Goal: Find specific page/section: Find specific page/section

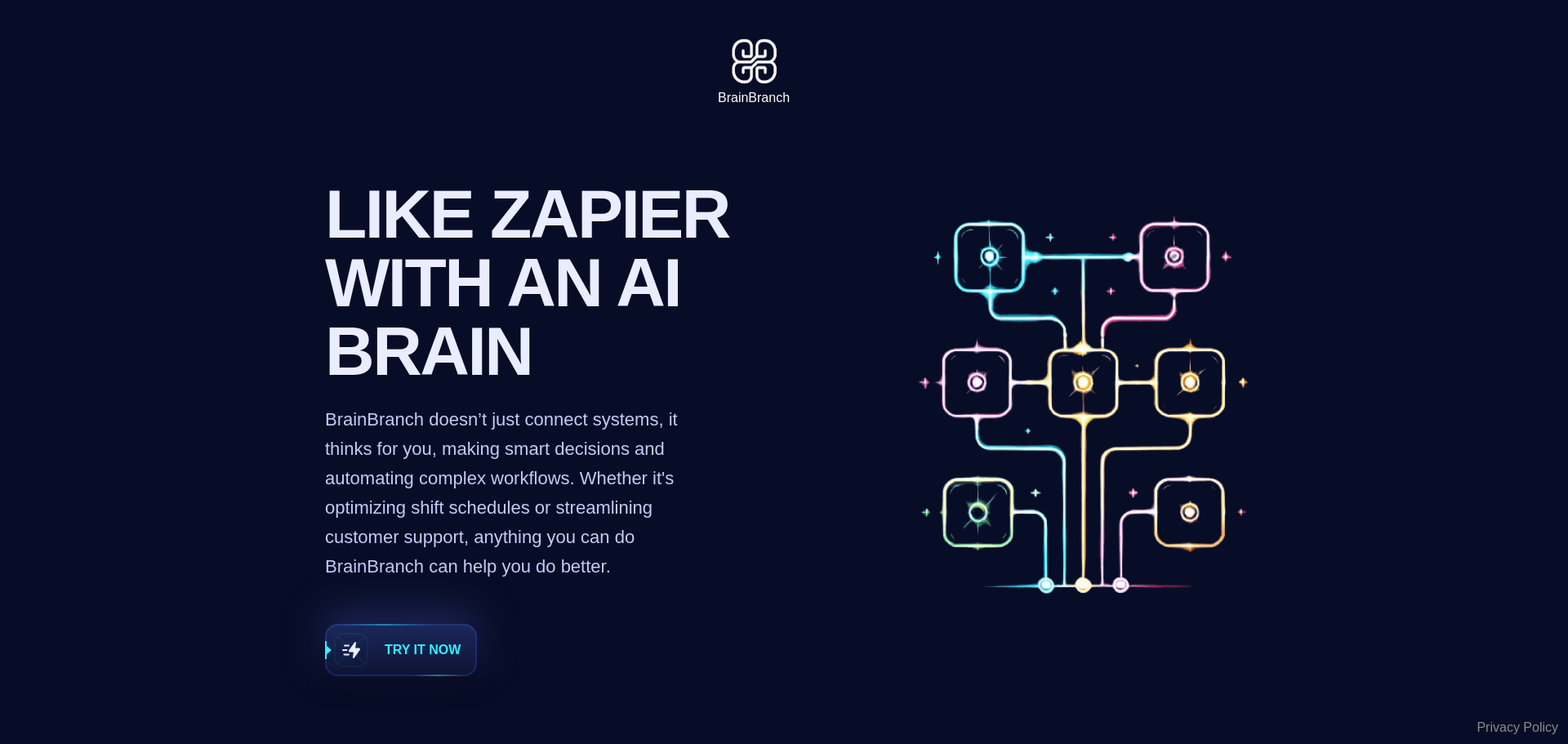
click at [443, 661] on span "Try it now" at bounding box center [422, 649] width 76 height 19
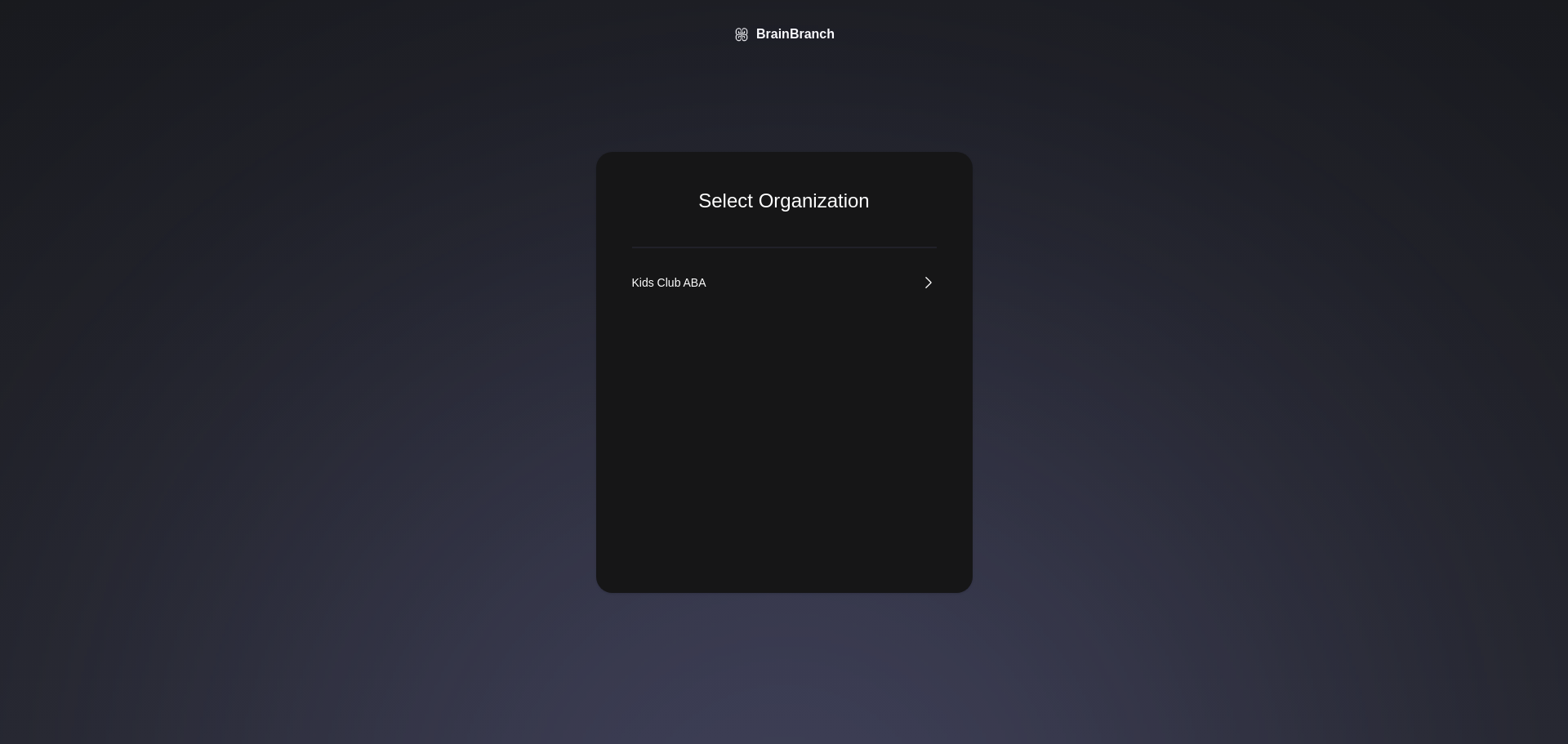
click at [692, 303] on div "Kids Club ABA" at bounding box center [784, 422] width 305 height 295
click at [699, 278] on div "Kids Club ABA" at bounding box center [670, 283] width 74 height 17
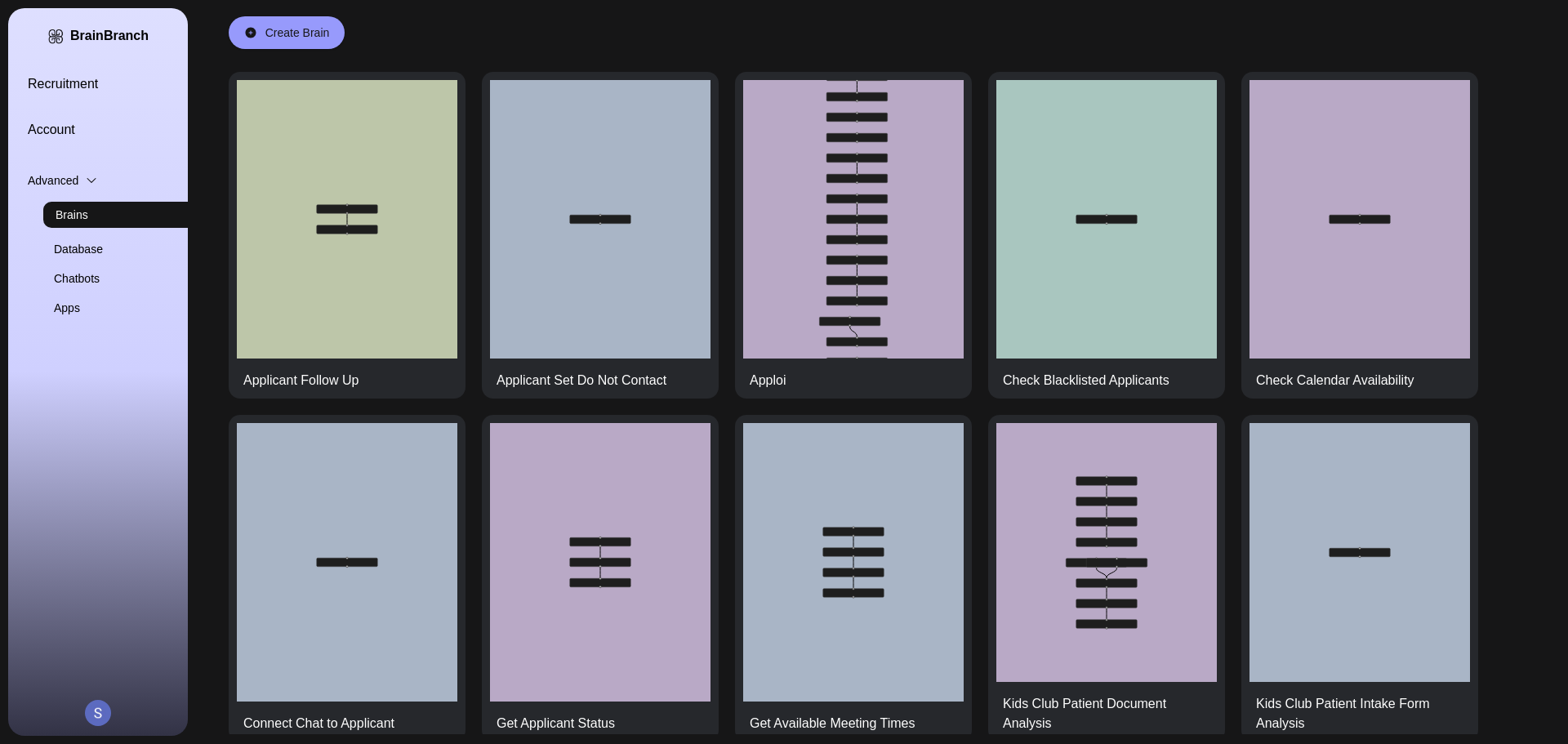
drag, startPoint x: 34, startPoint y: 142, endPoint x: 37, endPoint y: 131, distance: 11.4
click at [34, 142] on div "Recruitment Account Advanced Brains Database Chatbots Apps" at bounding box center [118, 195] width 180 height 242
click at [56, 64] on div "BrainBranch Recruitment Account Advanced Brains Database Chatbots Apps" at bounding box center [98, 372] width 180 height 728
click at [80, 98] on div "Recruitment Account" at bounding box center [118, 107] width 180 height 66
click at [76, 70] on div "BrainBranch Recruitment Account Advanced Brains Database Chatbots Apps" at bounding box center [98, 372] width 180 height 728
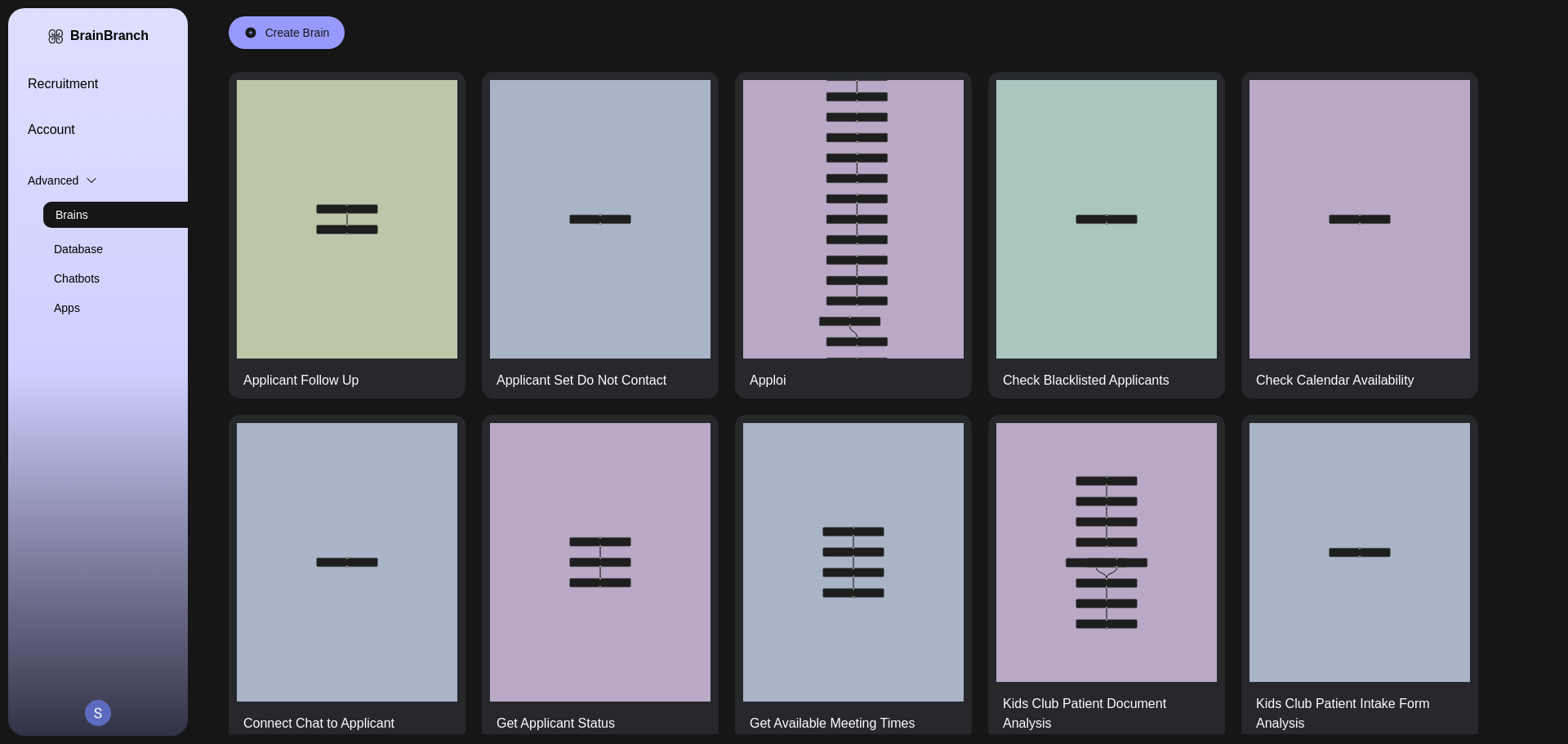
click at [75, 79] on link "Recruitment" at bounding box center [118, 83] width 180 height 19
